Goal: Task Accomplishment & Management: Manage account settings

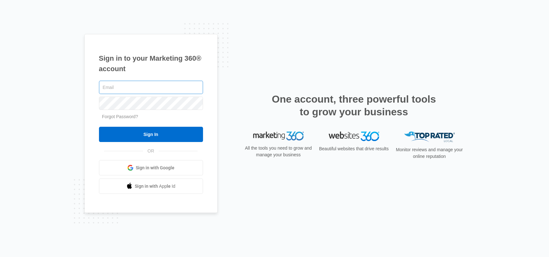
click at [109, 86] on input "text" at bounding box center [151, 87] width 104 height 13
type input "doverglen@fourleafprop.com"
click at [99, 127] on input "Sign In" at bounding box center [151, 134] width 104 height 15
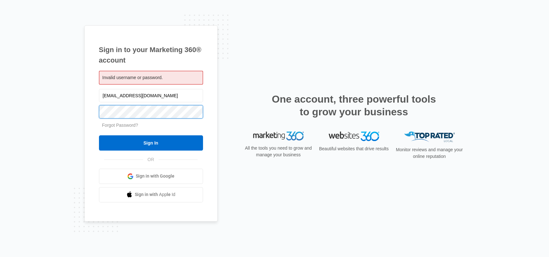
click at [99, 135] on input "Sign In" at bounding box center [151, 142] width 104 height 15
drag, startPoint x: 170, startPoint y: 95, endPoint x: 62, endPoint y: 93, distance: 108.2
click at [62, 93] on div "Sign in to your Marketing 360® account Invalid username or password. doverglen@…" at bounding box center [274, 128] width 549 height 257
type input "jmontague@fourleafprop.com"
click at [99, 135] on input "Sign In" at bounding box center [151, 142] width 104 height 15
